Goal: Task Accomplishment & Management: Use online tool/utility

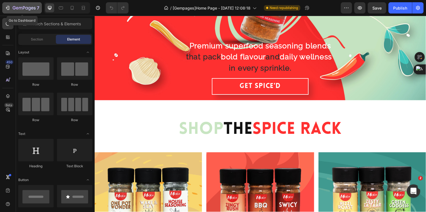
click at [8, 6] on icon "button" at bounding box center [8, 8] width 3 height 4
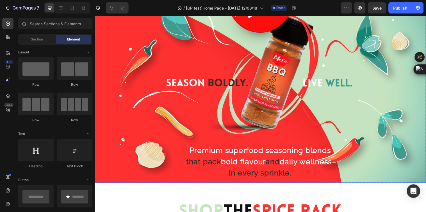
scroll to position [31, 0]
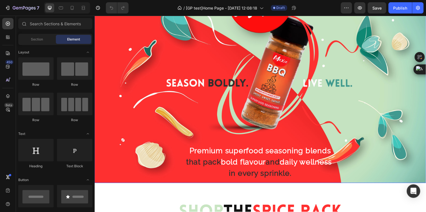
click at [193, 120] on div "Premium superfood seasoning blends that pack bold flavour and daily wellness in…" at bounding box center [263, 90] width 328 height 233
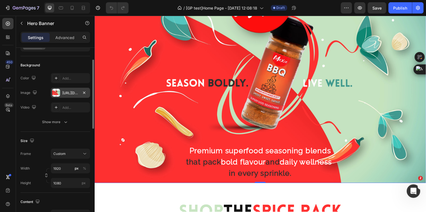
scroll to position [0, 0]
click at [62, 154] on span "Custom" at bounding box center [59, 153] width 12 height 5
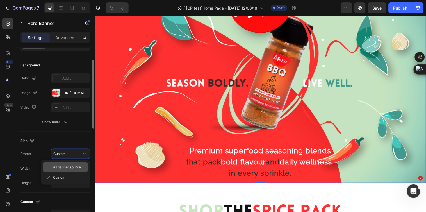
click at [69, 165] on span "As banner source" at bounding box center [67, 167] width 28 height 5
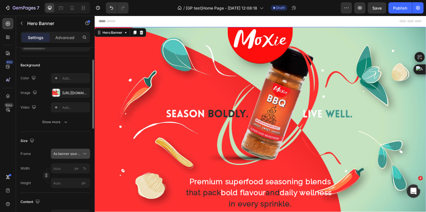
click at [69, 151] on span "As banner source" at bounding box center [67, 153] width 28 height 5
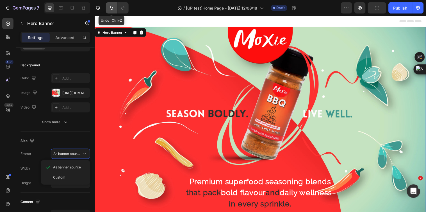
click at [111, 8] on icon "Undo/Redo" at bounding box center [112, 8] width 6 height 6
type input "1920"
type input "1080"
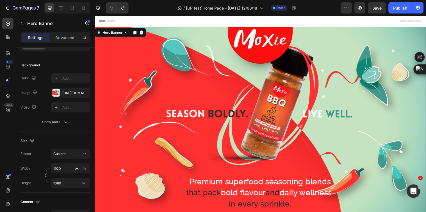
click at [337, 94] on div "Premium superfood seasoning blends that pack bold flavour and daily wellness in…" at bounding box center [263, 121] width 328 height 233
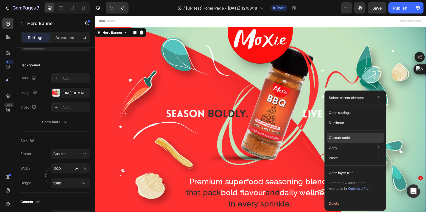
click at [346, 139] on p "Custom code" at bounding box center [339, 137] width 21 height 5
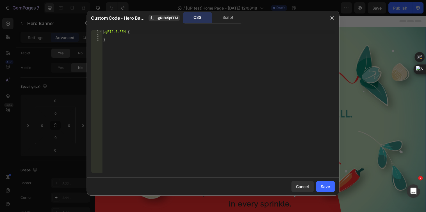
click at [126, 37] on div ".gRI2u5pFFM { }" at bounding box center [218, 105] width 233 height 151
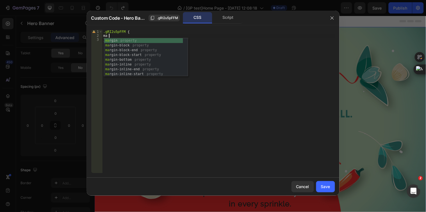
scroll to position [0, 0]
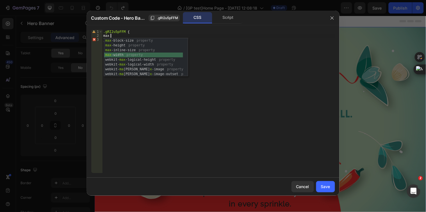
click at [121, 53] on div "max -block-size property max -height property max -inline-size property max -wi…" at bounding box center [143, 62] width 79 height 48
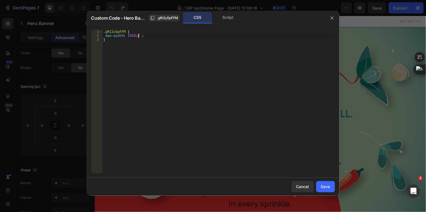
scroll to position [0, 3]
type textarea "max-width: 1920px !;"
click at [322, 185] on div "Save" at bounding box center [325, 186] width 9 height 6
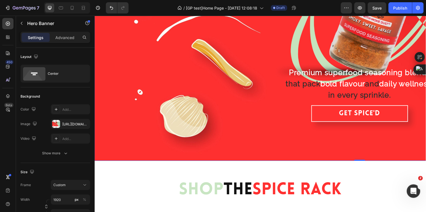
scroll to position [169, 0]
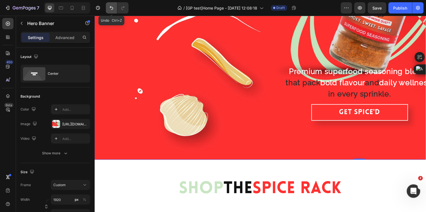
click at [113, 6] on icon "Undo/Redo" at bounding box center [112, 8] width 6 height 6
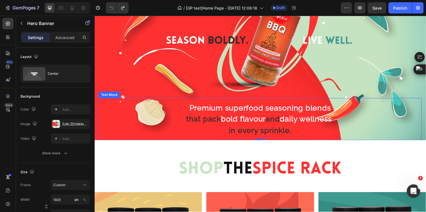
scroll to position [12, 0]
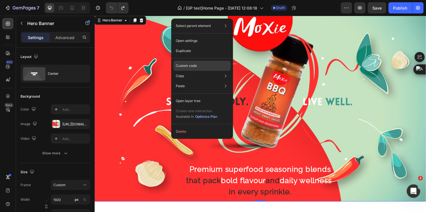
click at [196, 68] on p "Custom code" at bounding box center [186, 65] width 21 height 5
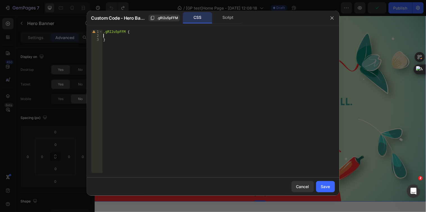
click at [143, 37] on div ".gRI2u5pFFM { }" at bounding box center [218, 105] width 233 height 151
type textarea "1"
type textarea "max-width: 1200px !;"
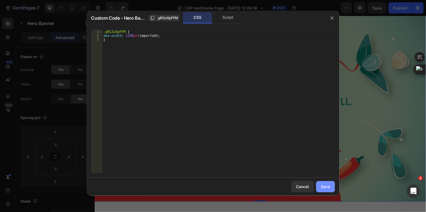
click at [327, 189] on div "Save" at bounding box center [325, 186] width 9 height 6
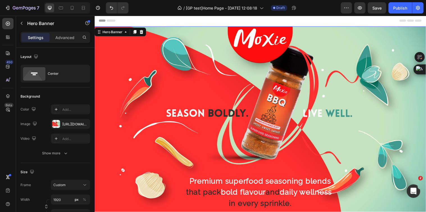
scroll to position [0, 0]
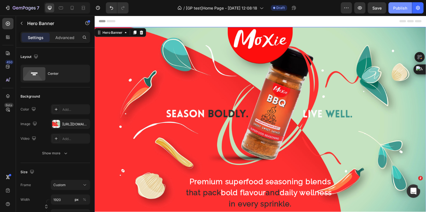
click at [396, 10] on div "Publish" at bounding box center [401, 8] width 14 height 6
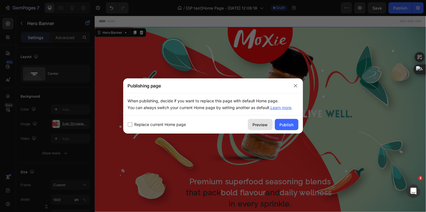
click at [264, 124] on div "Preview" at bounding box center [260, 125] width 15 height 6
click at [296, 84] on icon "button" at bounding box center [296, 85] width 4 height 4
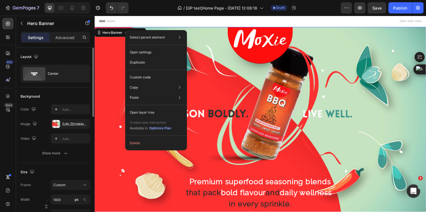
scroll to position [62, 0]
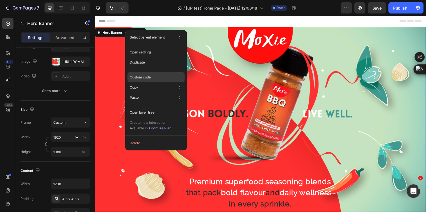
click at [149, 78] on p "Custom code" at bounding box center [140, 77] width 21 height 5
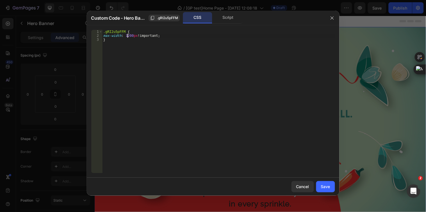
click at [127, 35] on div ".gRI2u5pFFM { max-width : 1200 px !important ; }" at bounding box center [218, 105] width 233 height 151
type textarea "max-width: 1920px !important;"
click at [325, 189] on button "Save" at bounding box center [325, 186] width 19 height 11
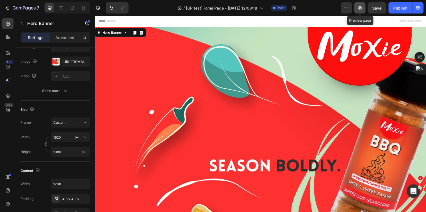
click at [361, 8] on icon "button" at bounding box center [360, 7] width 4 height 3
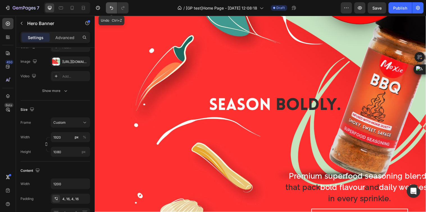
click at [110, 5] on icon "Undo/Redo" at bounding box center [112, 8] width 6 height 6
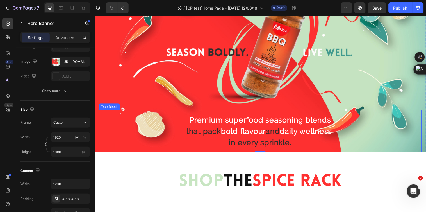
scroll to position [0, 0]
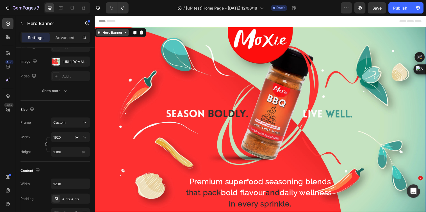
click at [120, 34] on div "Hero Banner" at bounding box center [112, 32] width 22 height 5
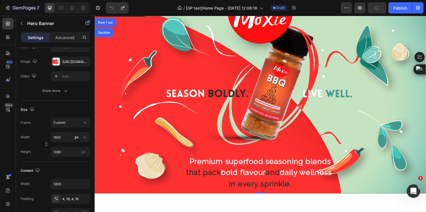
scroll to position [31, 0]
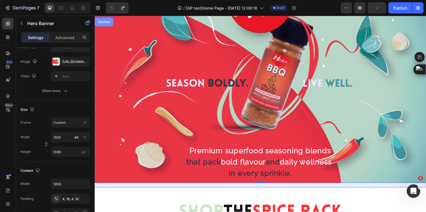
click at [101, 21] on div "Section" at bounding box center [104, 21] width 14 height 3
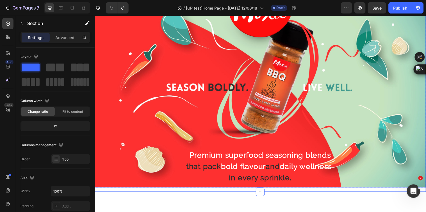
scroll to position [0, 0]
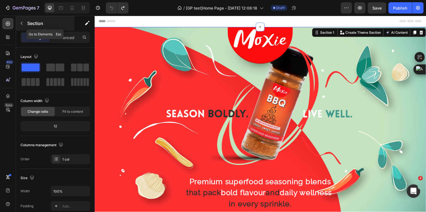
click at [23, 21] on icon "button" at bounding box center [21, 23] width 4 height 4
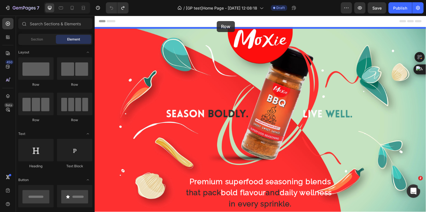
drag, startPoint x: 134, startPoint y: 84, endPoint x: 219, endPoint y: 21, distance: 105.6
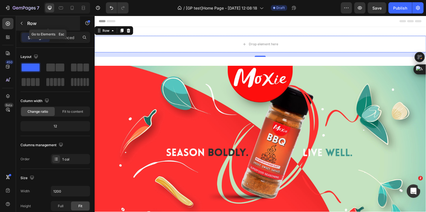
click at [26, 24] on button "button" at bounding box center [21, 23] width 9 height 9
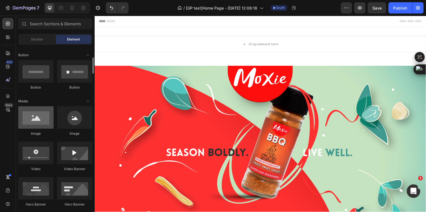
scroll to position [156, 0]
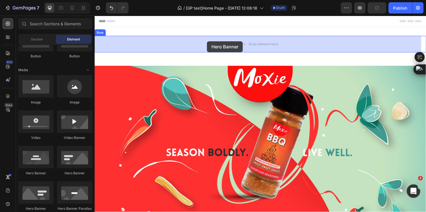
drag, startPoint x: 136, startPoint y: 174, endPoint x: 209, endPoint y: 41, distance: 151.9
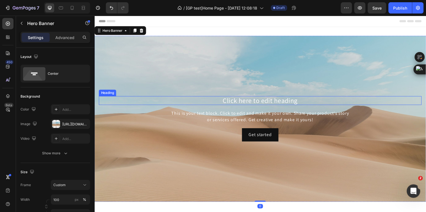
scroll to position [62, 0]
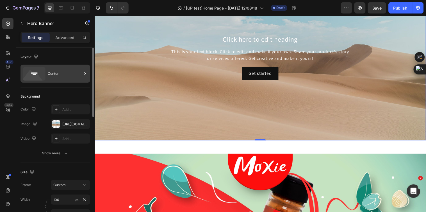
click at [69, 74] on div "Center" at bounding box center [65, 73] width 34 height 13
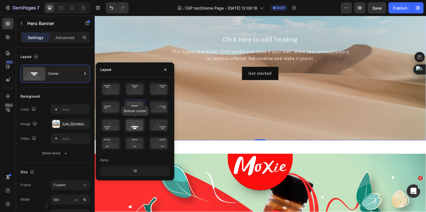
click at [134, 128] on icon at bounding box center [134, 125] width 21 height 15
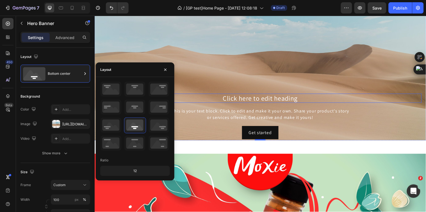
scroll to position [94, 0]
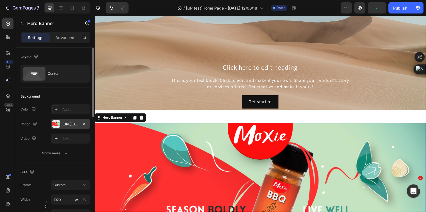
click at [74, 124] on div "[URL][DOMAIN_NAME]" at bounding box center [70, 124] width 16 height 5
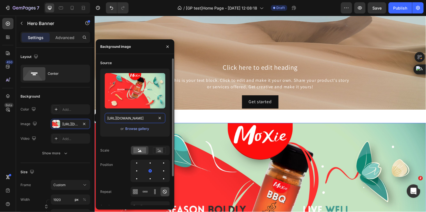
click at [146, 118] on input "[URL][DOMAIN_NAME]" at bounding box center [135, 118] width 61 height 10
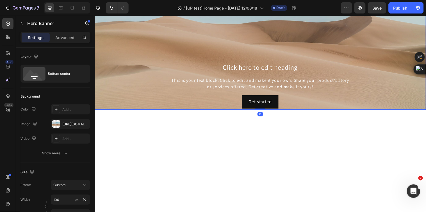
scroll to position [0, 0]
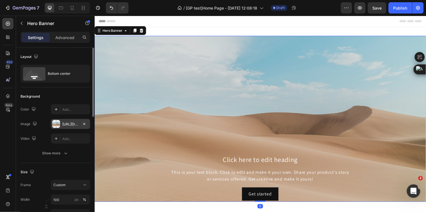
click at [67, 124] on div "[URL][DOMAIN_NAME]" at bounding box center [70, 124] width 16 height 5
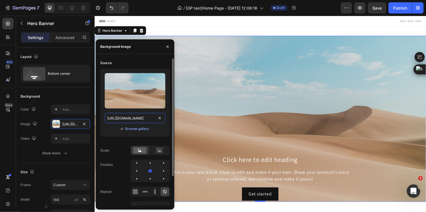
click at [133, 117] on input "[URL][DOMAIN_NAME]" at bounding box center [135, 118] width 61 height 10
paste input "0720/4549/4307/files/gempages_580751130326204936-92340f63-7444-487e-a805-a52b34…"
type input "[URL][DOMAIN_NAME]"
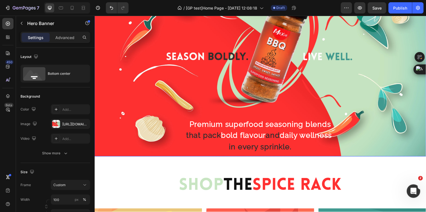
scroll to position [249, 0]
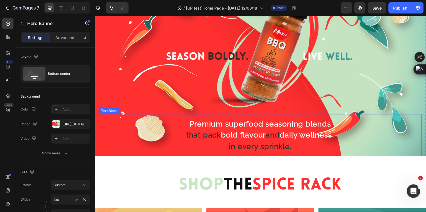
click at [244, 131] on p "that pack bold flavour and daily wellness" at bounding box center [262, 137] width 253 height 12
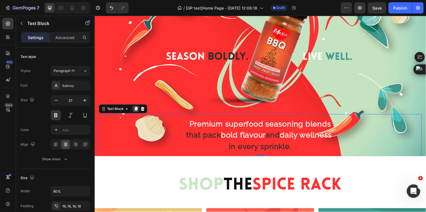
click at [135, 109] on icon at bounding box center [136, 110] width 4 height 4
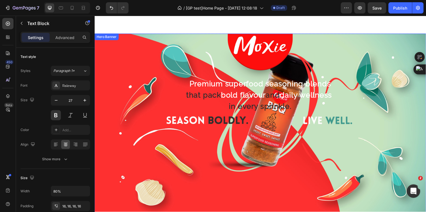
scroll to position [278, 0]
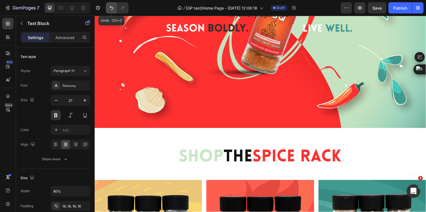
click at [112, 9] on icon "Undo/Redo" at bounding box center [112, 8] width 6 height 6
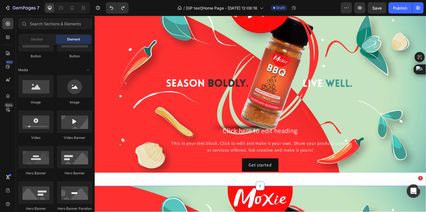
scroll to position [28, 0]
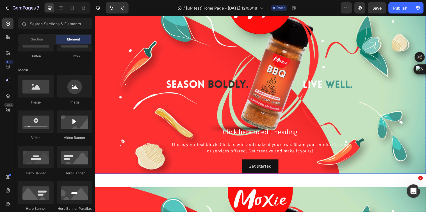
click at [156, 61] on div "Background Image" at bounding box center [262, 92] width 337 height 169
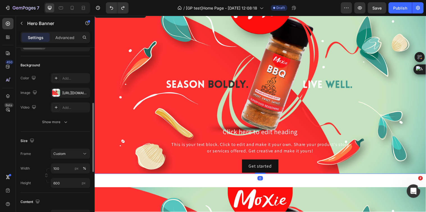
scroll to position [62, 0]
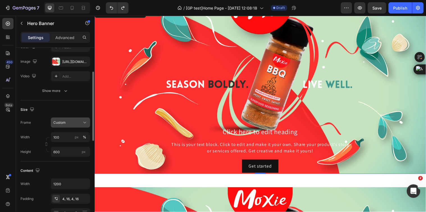
click at [67, 120] on div "Custom" at bounding box center [70, 123] width 34 height 6
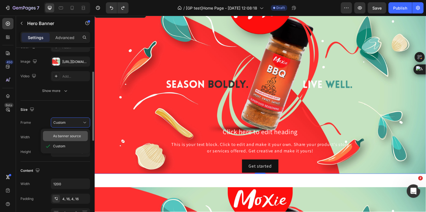
click at [71, 135] on span "As banner source" at bounding box center [67, 135] width 28 height 5
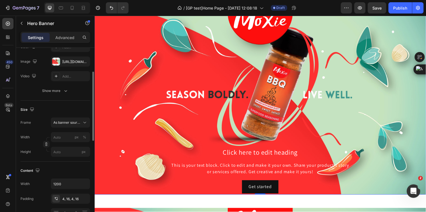
scroll to position [31, 0]
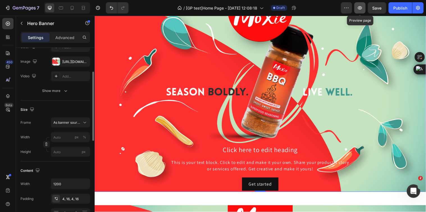
click at [360, 11] on button "button" at bounding box center [360, 7] width 11 height 11
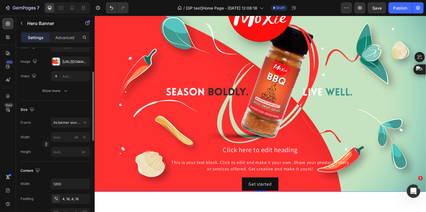
scroll to position [0, 0]
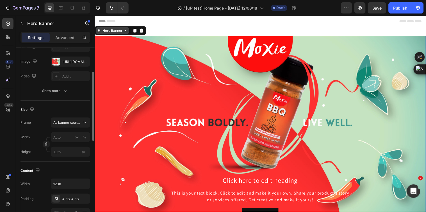
click at [115, 30] on div "Hero Banner" at bounding box center [112, 30] width 22 height 5
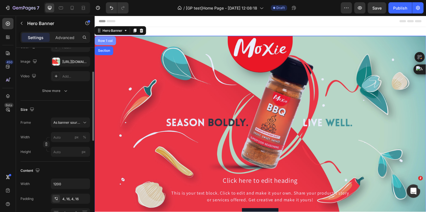
click at [110, 42] on div "Row 1 col" at bounding box center [105, 40] width 17 height 3
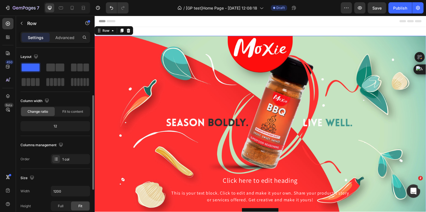
scroll to position [31, 0]
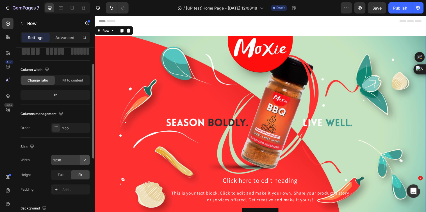
click at [83, 160] on icon "button" at bounding box center [85, 160] width 6 height 6
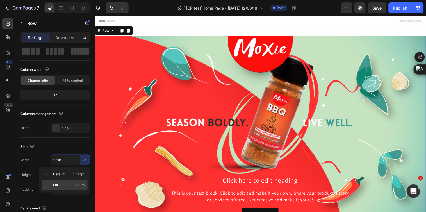
click at [77, 187] on span "100%" at bounding box center [80, 184] width 9 height 5
type input "100%"
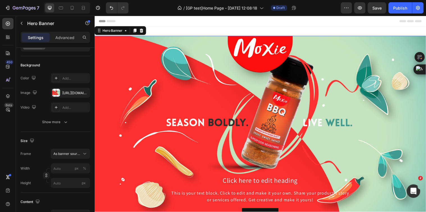
click at [120, 117] on div "Background Image" at bounding box center [262, 131] width 337 height 190
click at [75, 169] on div "px" at bounding box center [77, 168] width 4 height 5
click at [83, 167] on div "%" at bounding box center [84, 168] width 3 height 5
click at [37, 144] on div "Size" at bounding box center [56, 140] width 70 height 9
click at [362, 8] on icon "button" at bounding box center [360, 7] width 4 height 3
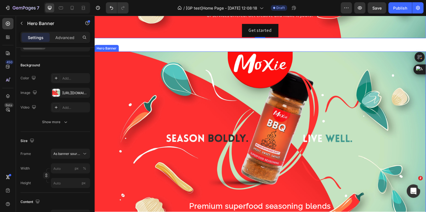
scroll to position [249, 0]
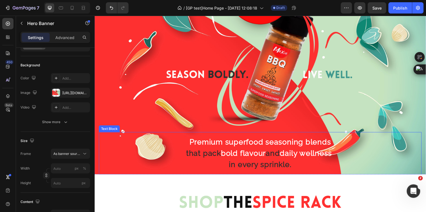
click at [289, 147] on p "Premium superfood seasoning blends" at bounding box center [262, 144] width 253 height 12
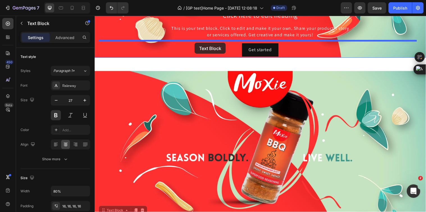
scroll to position [136, 0]
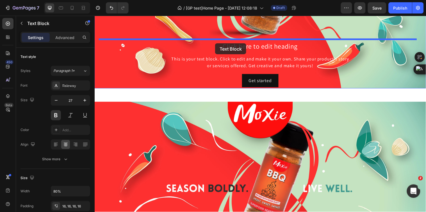
drag, startPoint x: 117, startPoint y: 127, endPoint x: 217, endPoint y: 44, distance: 129.6
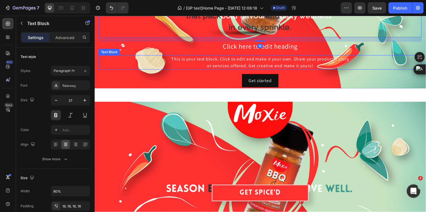
scroll to position [43, 0]
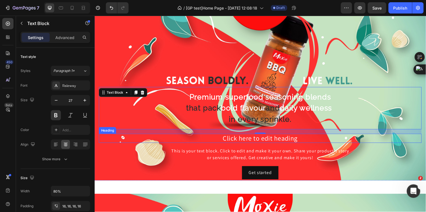
click at [270, 140] on h2 "Click here to edit heading" at bounding box center [263, 139] width 328 height 9
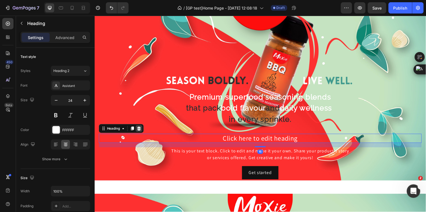
click at [139, 128] on icon at bounding box center [139, 130] width 4 height 4
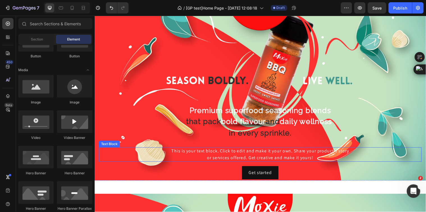
click at [297, 153] on div "This is your text block. Click to edit and make it your own. Share your product…" at bounding box center [263, 156] width 328 height 15
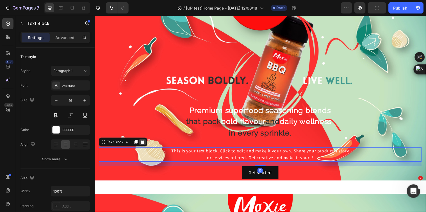
click at [143, 142] on icon at bounding box center [144, 144] width 4 height 4
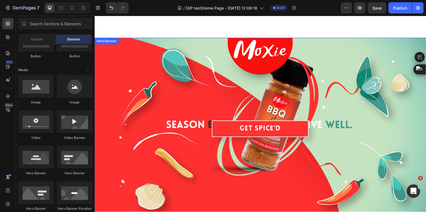
scroll to position [292, 0]
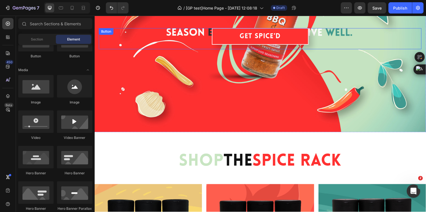
click at [315, 43] on div "Get Spice'd Button" at bounding box center [263, 38] width 328 height 21
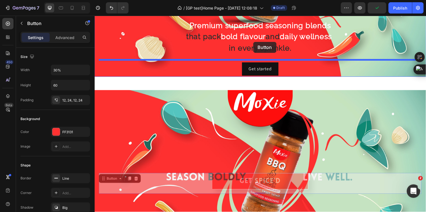
scroll to position [147, 0]
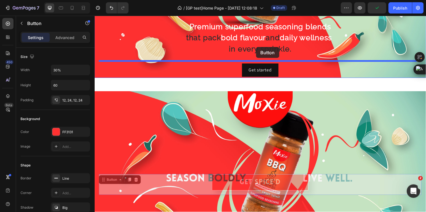
drag, startPoint x: 115, startPoint y: 29, endPoint x: 258, endPoint y: 47, distance: 144.4
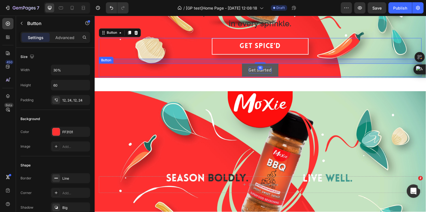
click at [271, 67] on div "Get started" at bounding box center [263, 70] width 24 height 7
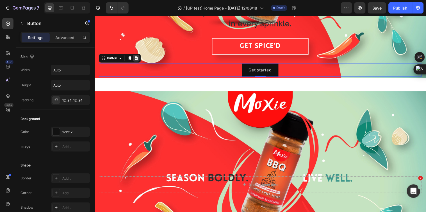
click at [136, 57] on icon at bounding box center [137, 59] width 4 height 4
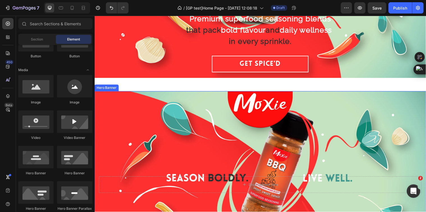
scroll to position [53, 0]
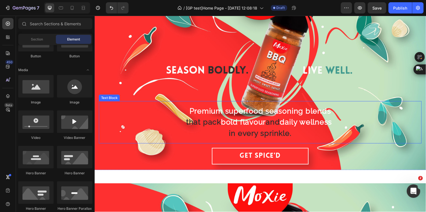
click at [223, 120] on strong "bold" at bounding box center [231, 123] width 17 height 9
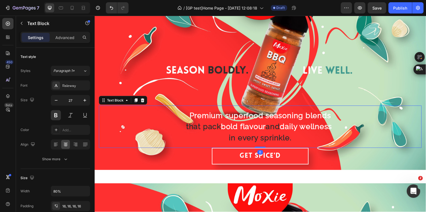
drag, startPoint x: 261, startPoint y: 146, endPoint x: 262, endPoint y: 141, distance: 4.6
click at [262, 141] on div "Premium superfood seasoning blends that pack bold flavour and daily wellness in…" at bounding box center [263, 128] width 328 height 43
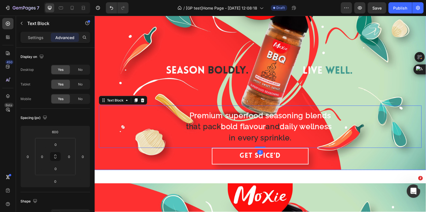
click at [208, 82] on div "Premium superfood seasoning blends that pack bold flavour and daily wellness in…" at bounding box center [263, 54] width 328 height 233
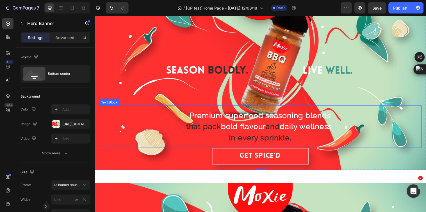
click at [330, 136] on p "in every sprinkle." at bounding box center [262, 140] width 253 height 12
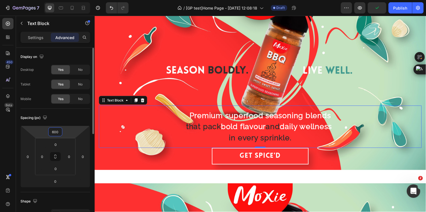
click at [59, 130] on input "600" at bounding box center [55, 132] width 11 height 8
type input "0"
click at [72, 117] on div "Spacing (px)" at bounding box center [56, 117] width 70 height 9
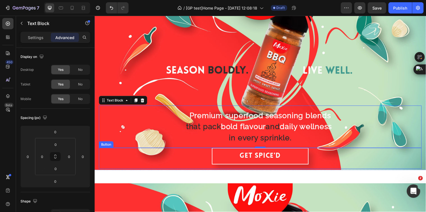
click at [207, 155] on div "Get Spice'd Button" at bounding box center [263, 160] width 328 height 21
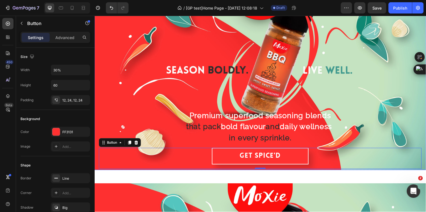
click at [197, 83] on div "Background Image" at bounding box center [262, 78] width 337 height 190
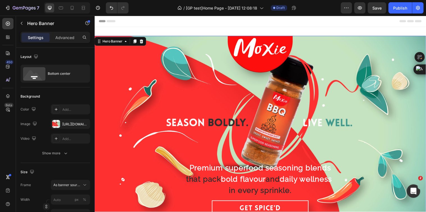
scroll to position [31, 0]
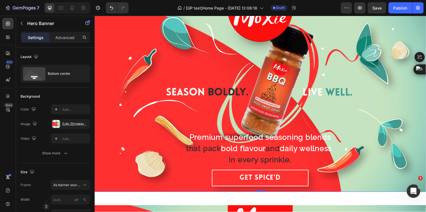
click at [287, 77] on div "Background Image" at bounding box center [262, 100] width 337 height 190
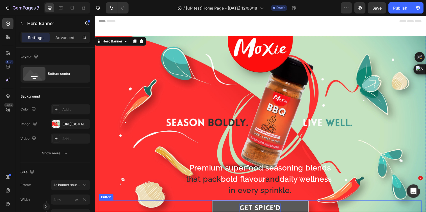
scroll to position [94, 0]
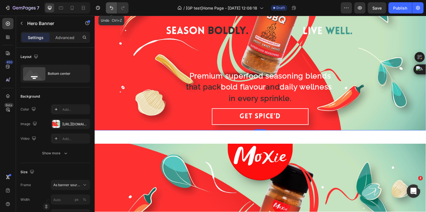
click at [112, 4] on button "Undo/Redo" at bounding box center [111, 7] width 11 height 11
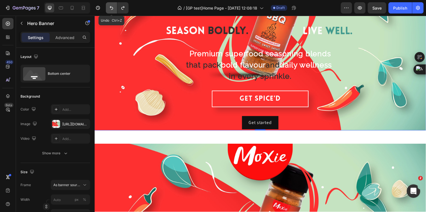
click at [112, 4] on button "Undo/Redo" at bounding box center [111, 7] width 11 height 11
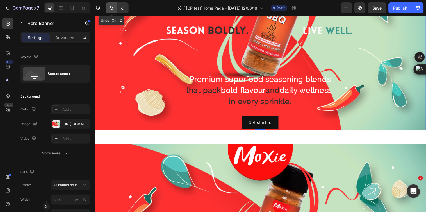
click at [112, 4] on button "Undo/Redo" at bounding box center [111, 7] width 11 height 11
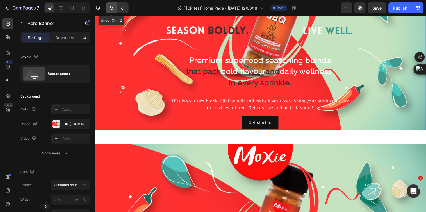
click at [112, 4] on button "Undo/Redo" at bounding box center [111, 7] width 11 height 11
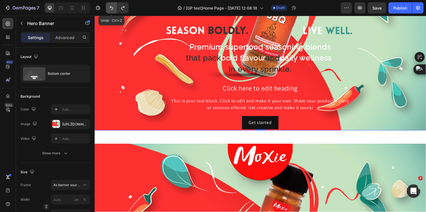
click at [112, 4] on button "Undo/Redo" at bounding box center [111, 7] width 11 height 11
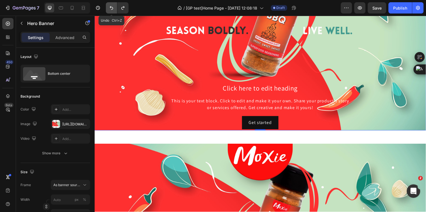
click at [112, 4] on button "Undo/Redo" at bounding box center [111, 7] width 11 height 11
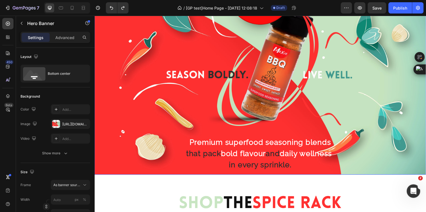
scroll to position [249, 0]
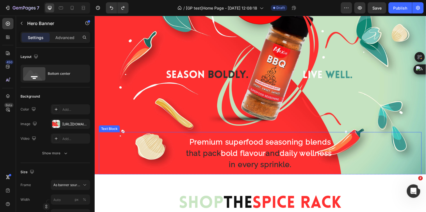
click at [287, 150] on p "that pack bold flavour and daily wellness" at bounding box center [262, 156] width 253 height 12
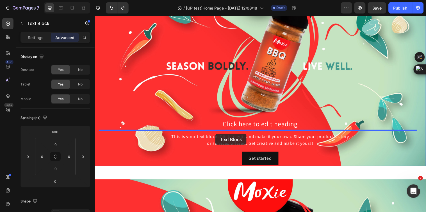
scroll to position [54, 0]
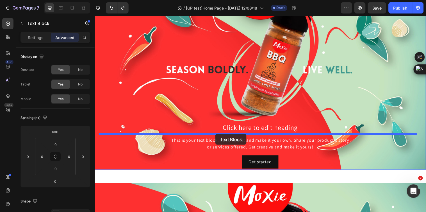
drag, startPoint x: 116, startPoint y: 126, endPoint x: 217, endPoint y: 136, distance: 101.3
type input "16"
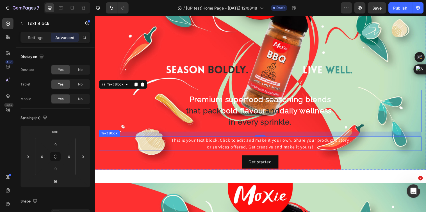
click at [271, 142] on div "This is your text block. Click to edit and make it your own. Share your product…" at bounding box center [263, 145] width 328 height 15
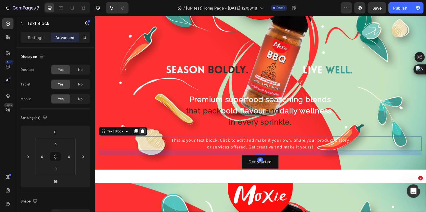
click at [143, 131] on icon at bounding box center [144, 133] width 4 height 4
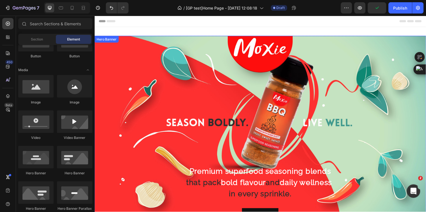
scroll to position [62, 0]
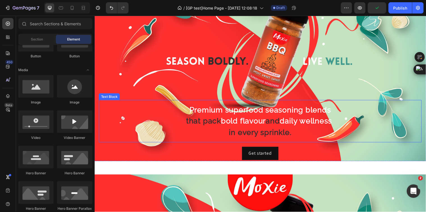
click at [259, 121] on strong "flavour" at bounding box center [255, 122] width 26 height 9
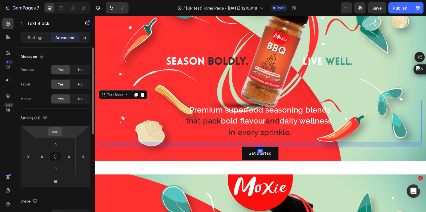
click at [56, 131] on input "600" at bounding box center [55, 132] width 11 height 8
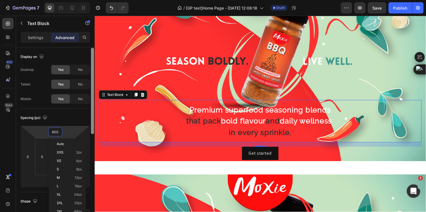
type input "0"
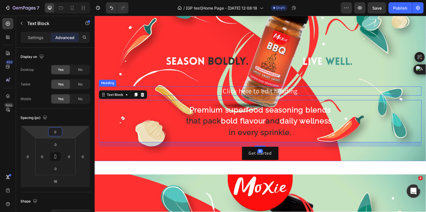
click at [225, 87] on h2 "Click here to edit heading" at bounding box center [263, 91] width 328 height 9
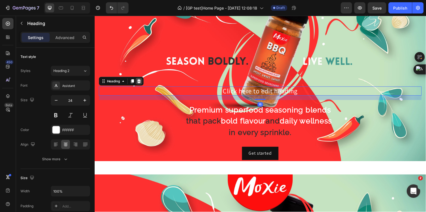
click at [140, 80] on icon at bounding box center [139, 82] width 4 height 4
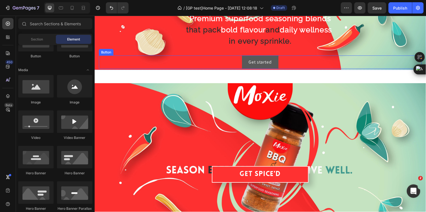
scroll to position [156, 0]
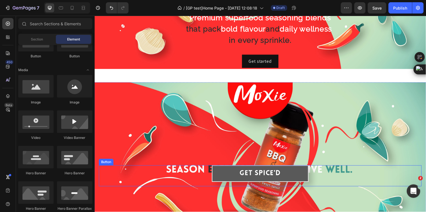
click at [290, 167] on button "Get Spice'd" at bounding box center [263, 175] width 98 height 17
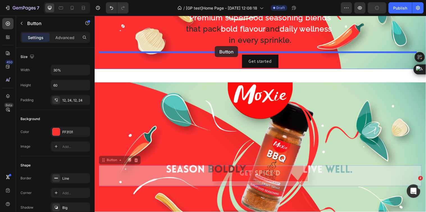
drag, startPoint x: 112, startPoint y: 155, endPoint x: 217, endPoint y: 46, distance: 150.8
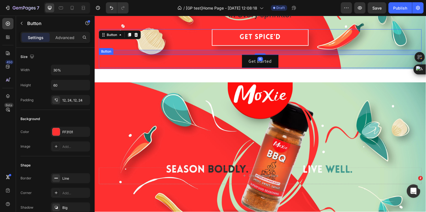
click at [284, 61] on div "Get started Button" at bounding box center [263, 61] width 328 height 13
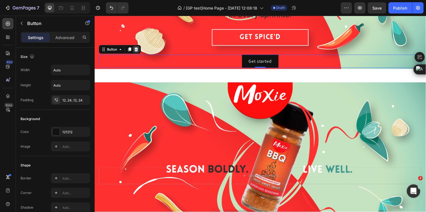
click at [137, 48] on icon at bounding box center [137, 50] width 4 height 4
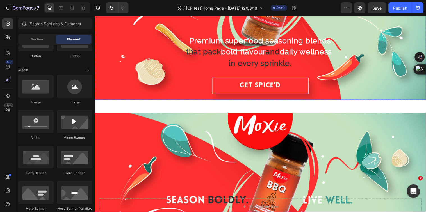
click at [120, 22] on div "Background Image" at bounding box center [262, 6] width 337 height 190
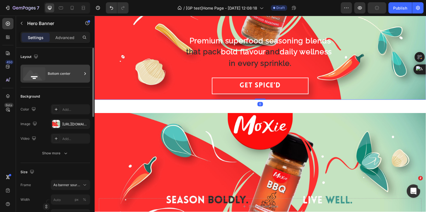
click at [62, 79] on div "Bottom center" at bounding box center [65, 73] width 34 height 13
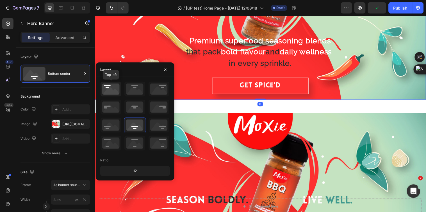
click at [111, 92] on icon at bounding box center [111, 89] width 21 height 15
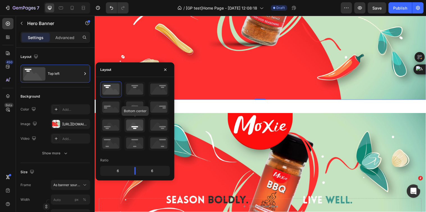
click at [134, 124] on icon at bounding box center [134, 125] width 21 height 15
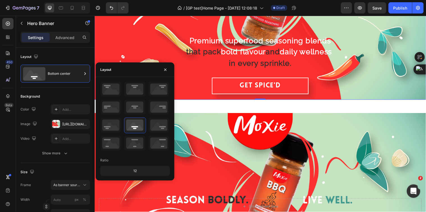
scroll to position [62, 0]
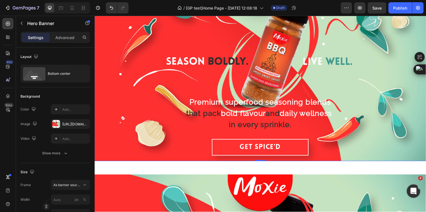
click at [249, 50] on div "Background Image" at bounding box center [262, 69] width 337 height 190
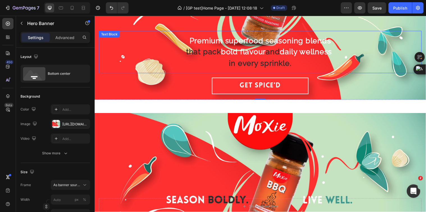
click at [254, 61] on span "in every sprinkle." at bounding box center [262, 63] width 63 height 9
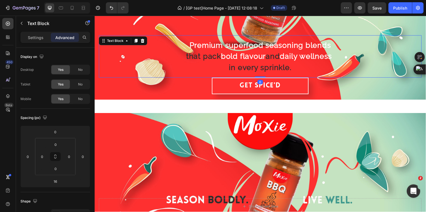
drag, startPoint x: 261, startPoint y: 74, endPoint x: 261, endPoint y: 67, distance: 6.7
click at [261, 67] on div "Premium superfood seasoning blends that pack bold flavour and daily wellness in…" at bounding box center [263, 56] width 328 height 43
type input "0"
click at [278, 35] on div "Premium superfood seasoning blends that pack bold flavour and daily wellness in…" at bounding box center [263, 56] width 262 height 43
click at [40, 35] on p "Settings" at bounding box center [36, 38] width 16 height 6
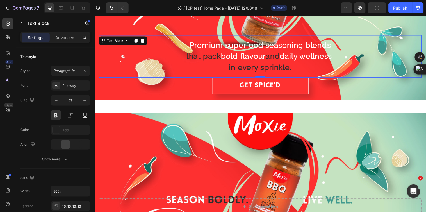
click at [40, 38] on p "Settings" at bounding box center [36, 38] width 16 height 6
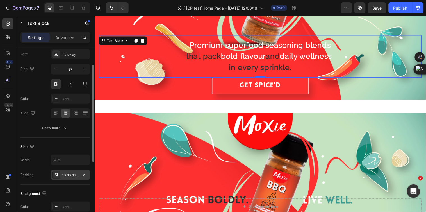
click at [70, 173] on div "16, 16, 16, 16" at bounding box center [70, 174] width 16 height 5
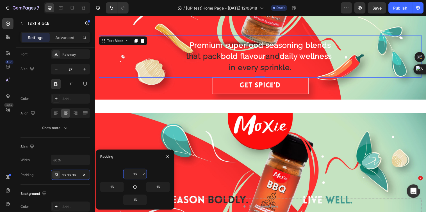
click at [135, 173] on input "16" at bounding box center [135, 174] width 23 height 10
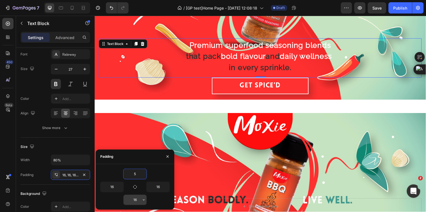
type input "5"
click at [137, 199] on input "16" at bounding box center [135, 200] width 23 height 10
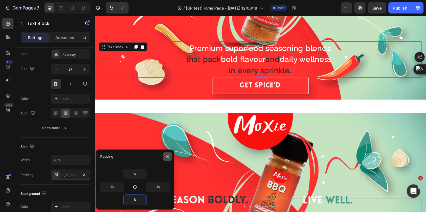
type input "5"
click at [167, 158] on icon "button" at bounding box center [167, 156] width 4 height 4
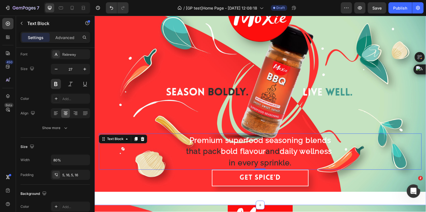
click at [297, 196] on div "Premium superfood seasoning blends that pack bold flavour and daily wellness in…" at bounding box center [262, 102] width 337 height 212
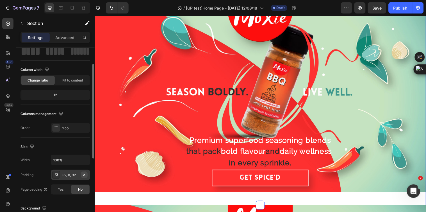
click at [85, 175] on icon "button" at bounding box center [84, 174] width 4 height 4
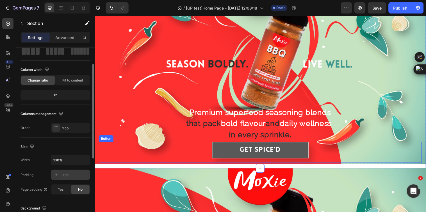
scroll to position [62, 0]
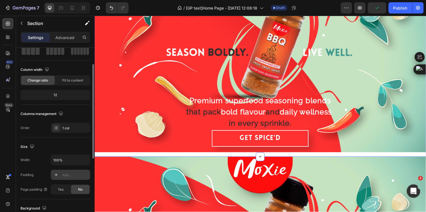
click at [130, 152] on div "Premium superfood seasoning blends that pack bold flavour and daily wellness in…" at bounding box center [262, 62] width 337 height 194
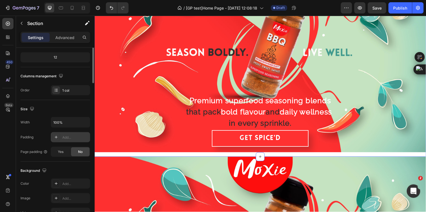
scroll to position [0, 0]
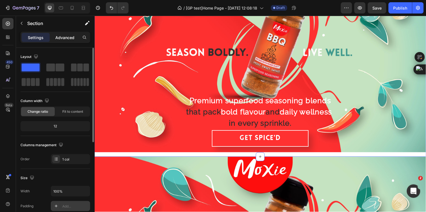
click at [66, 38] on p "Advanced" at bounding box center [64, 38] width 19 height 6
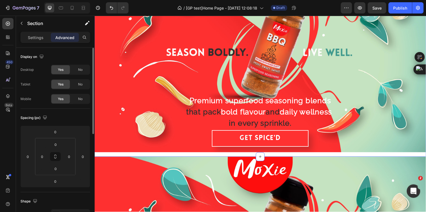
scroll to position [31, 0]
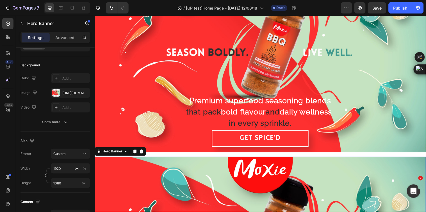
scroll to position [0, 0]
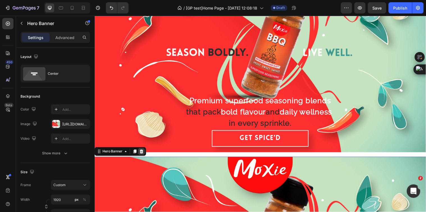
click at [140, 151] on icon at bounding box center [142, 153] width 4 height 4
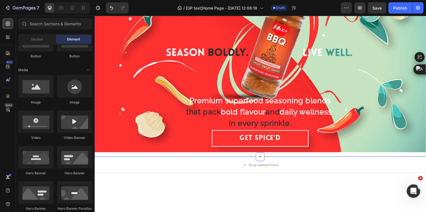
click at [178, 153] on div "Premium superfood seasoning blends that pack bold flavour and daily wellness in…" at bounding box center [262, 62] width 337 height 194
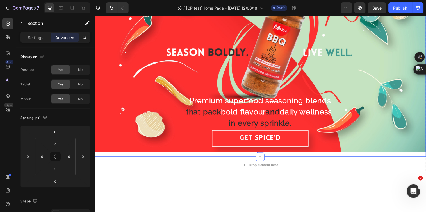
click at [141, 71] on div "Background Image" at bounding box center [262, 60] width 337 height 190
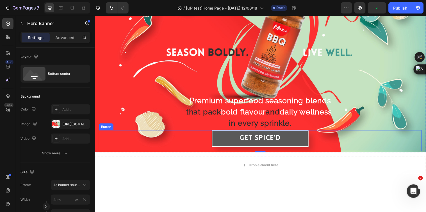
drag, startPoint x: 260, startPoint y: 154, endPoint x: 258, endPoint y: 144, distance: 10.7
click at [258, 144] on div "Premium superfood seasoning blends that pack bold flavour and daily wellness in…" at bounding box center [262, 62] width 337 height 194
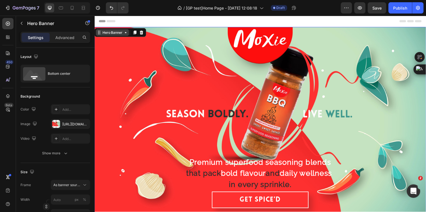
click at [114, 36] on div "Hero Banner" at bounding box center [113, 32] width 34 height 7
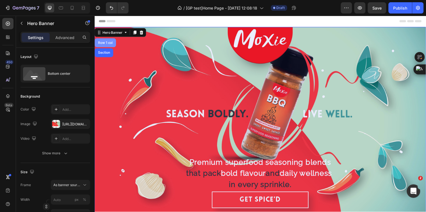
click at [106, 43] on div "Row 1 col" at bounding box center [105, 42] width 17 height 3
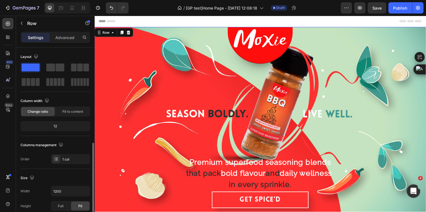
scroll to position [62, 0]
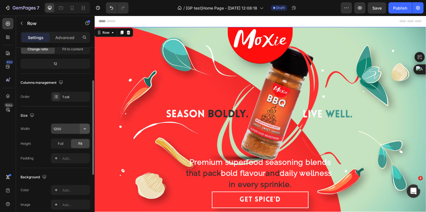
click at [86, 131] on icon "button" at bounding box center [85, 129] width 6 height 6
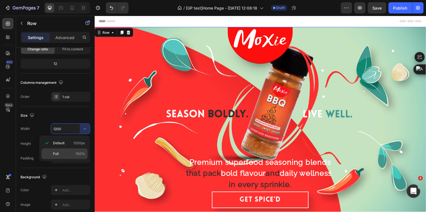
click at [75, 152] on p "Full 100%" at bounding box center [69, 153] width 32 height 5
type input "100%"
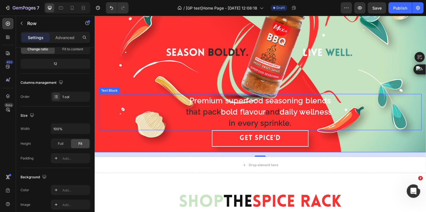
scroll to position [94, 0]
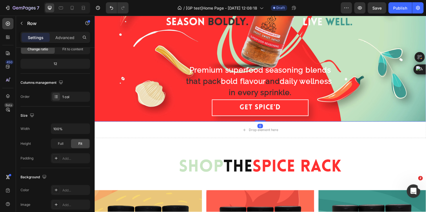
drag, startPoint x: 262, startPoint y: 123, endPoint x: 262, endPoint y: 118, distance: 5.3
click at [262, 118] on div "Premium superfood seasoning blends that pack bold flavour and daily wellness in…" at bounding box center [262, 28] width 337 height 190
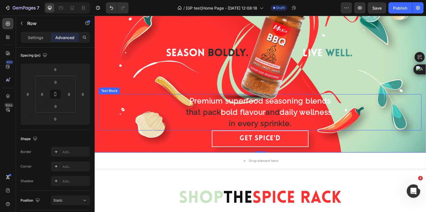
scroll to position [62, 0]
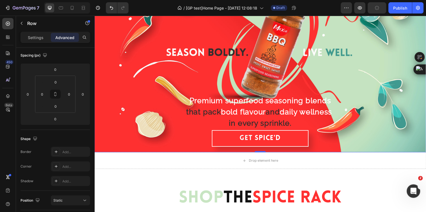
drag, startPoint x: 258, startPoint y: 150, endPoint x: 261, endPoint y: 147, distance: 4.0
click at [261, 147] on div "Premium superfood seasoning blends that pack bold flavour and daily wellness in…" at bounding box center [262, 60] width 337 height 190
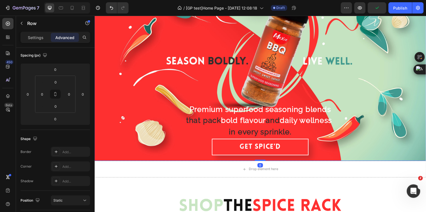
scroll to position [31, 0]
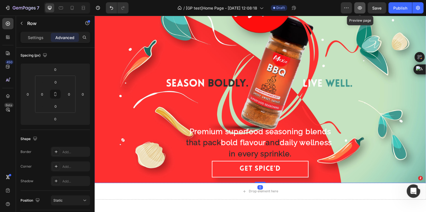
click at [360, 8] on icon "button" at bounding box center [360, 8] width 6 height 6
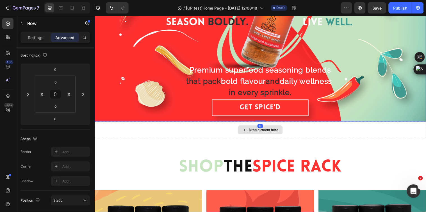
click at [216, 131] on div "Drop element here" at bounding box center [262, 131] width 337 height 17
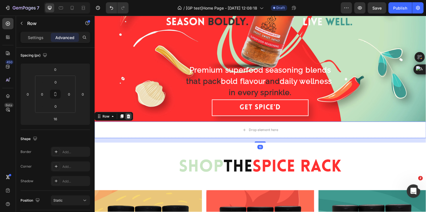
click at [128, 116] on icon at bounding box center [129, 118] width 4 height 4
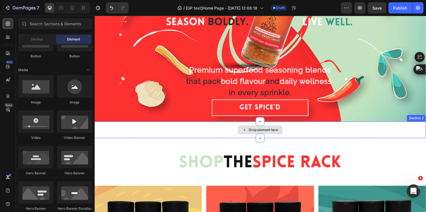
click at [141, 130] on div "Drop element here" at bounding box center [262, 131] width 337 height 17
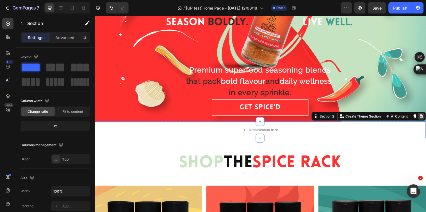
click at [424, 115] on icon at bounding box center [426, 117] width 4 height 4
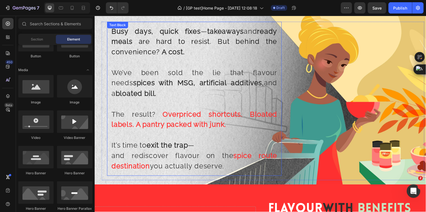
scroll to position [499, 0]
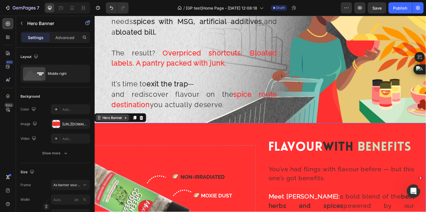
click at [110, 118] on div "Hero Banner" at bounding box center [112, 119] width 22 height 5
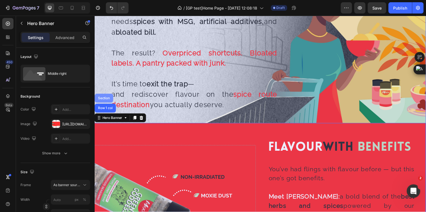
click at [104, 97] on div "Section" at bounding box center [104, 98] width 14 height 3
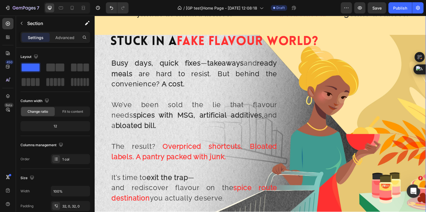
scroll to position [281, 0]
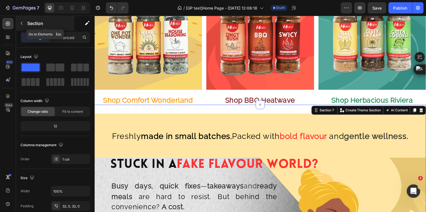
click at [21, 24] on icon "button" at bounding box center [21, 23] width 4 height 4
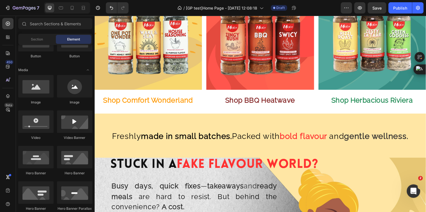
scroll to position [0, 0]
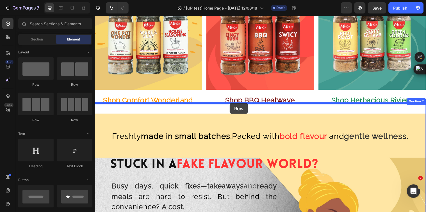
drag, startPoint x: 129, startPoint y: 87, endPoint x: 232, endPoint y: 104, distance: 104.6
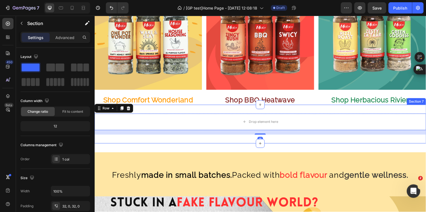
click at [253, 109] on div "Drop element here Row 16 Section 7" at bounding box center [262, 125] width 337 height 39
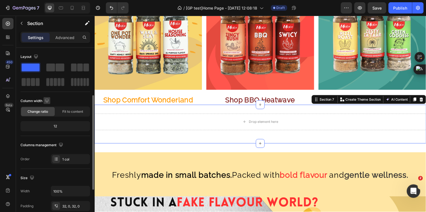
scroll to position [125, 0]
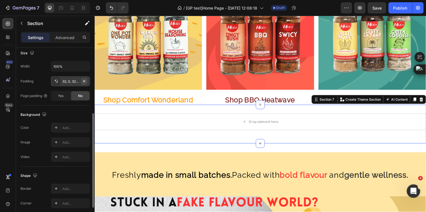
click at [85, 81] on icon "button" at bounding box center [84, 81] width 2 height 2
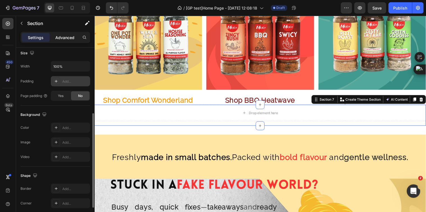
click at [65, 37] on p "Advanced" at bounding box center [64, 38] width 19 height 6
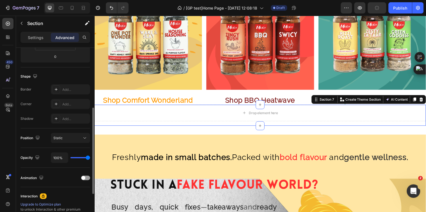
scroll to position [0, 0]
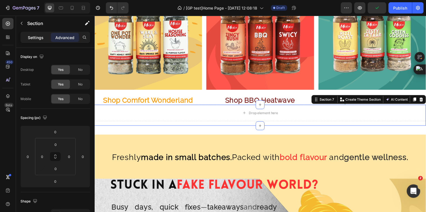
click at [43, 38] on p "Settings" at bounding box center [36, 38] width 16 height 6
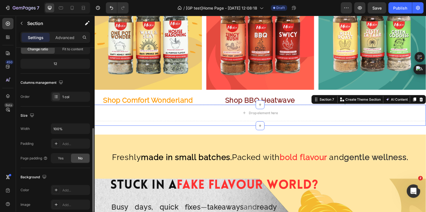
scroll to position [125, 0]
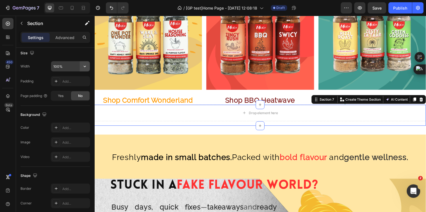
click at [85, 65] on icon "button" at bounding box center [85, 66] width 6 height 6
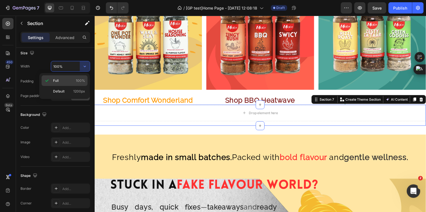
click at [74, 78] on p "Full 100%" at bounding box center [69, 80] width 32 height 5
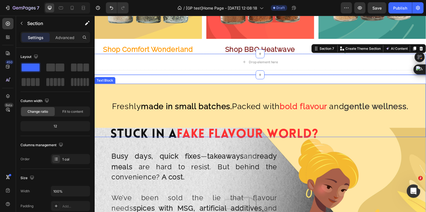
scroll to position [343, 0]
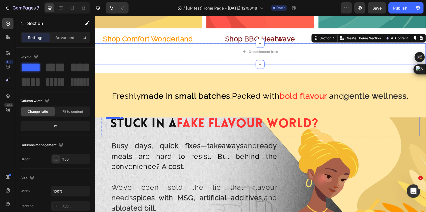
click at [135, 119] on h2 "Stuck In A Fake Flavour World?" at bounding box center [265, 126] width 319 height 24
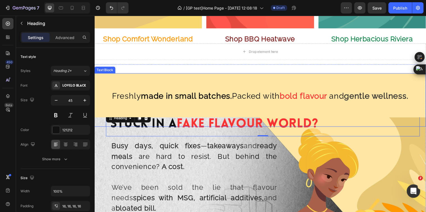
click at [123, 99] on span "Freshly made in small batches. Packed with" at bounding box center [197, 97] width 171 height 10
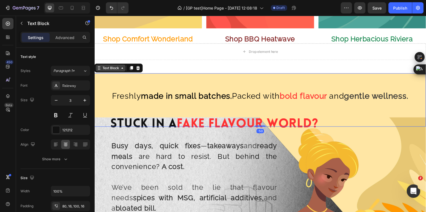
click at [108, 66] on div "Text Block" at bounding box center [110, 68] width 19 height 5
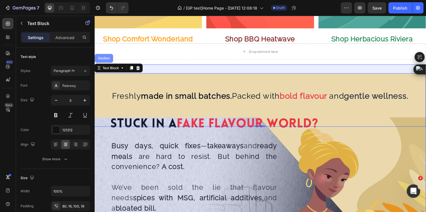
click at [108, 57] on div "Section" at bounding box center [104, 58] width 14 height 3
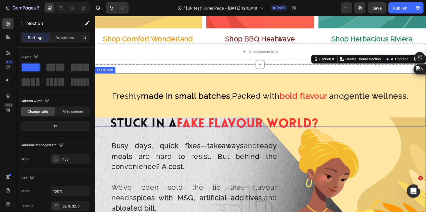
click at [251, 96] on span "Freshly made in small batches. Packed with" at bounding box center [197, 97] width 171 height 10
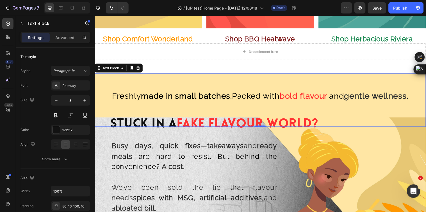
click at [248, 103] on div "Freshly made in small batches. Packed with bold flavour and gentle wellness." at bounding box center [262, 101] width 337 height 55
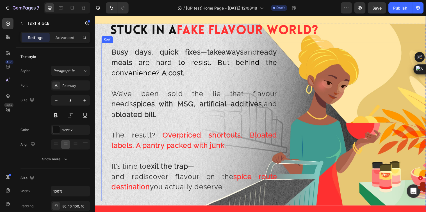
scroll to position [468, 0]
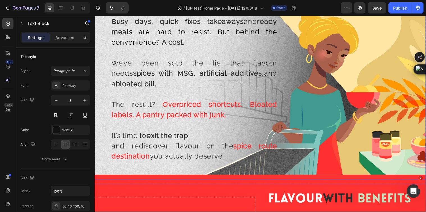
click at [98, 154] on div "Stuck In A Fake Flavour World? Heading Row Busy days, quick fixes — takeaways a…" at bounding box center [262, 87] width 337 height 173
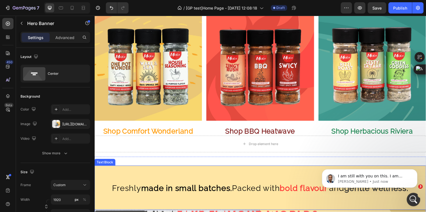
scroll to position [281, 0]
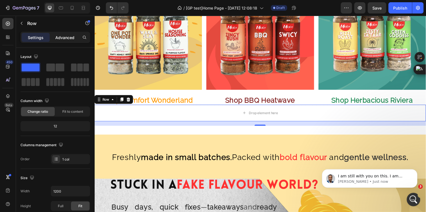
click at [66, 34] on div "Advanced" at bounding box center [65, 37] width 28 height 9
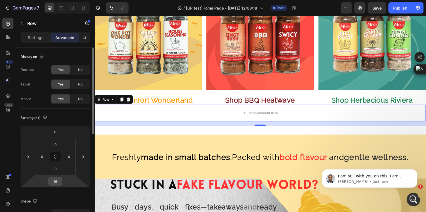
click at [58, 179] on input "16" at bounding box center [55, 181] width 11 height 8
type input "0"
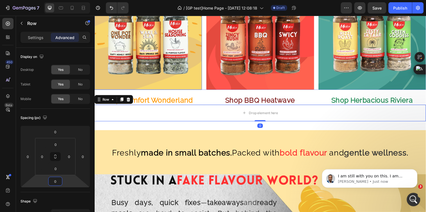
scroll to position [218, 0]
